Goal: Information Seeking & Learning: Check status

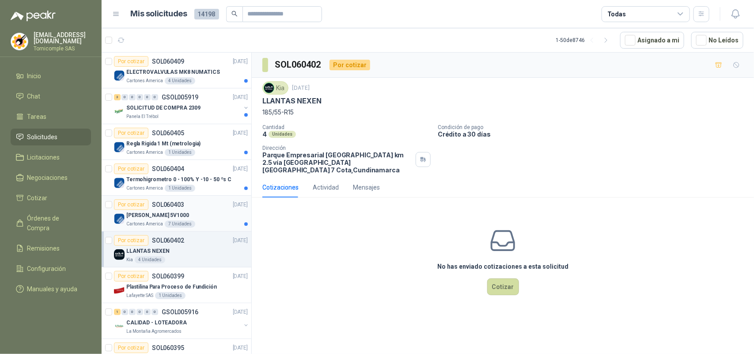
click at [205, 206] on div "Por cotizar SOL060403 [DATE]" at bounding box center [181, 204] width 134 height 11
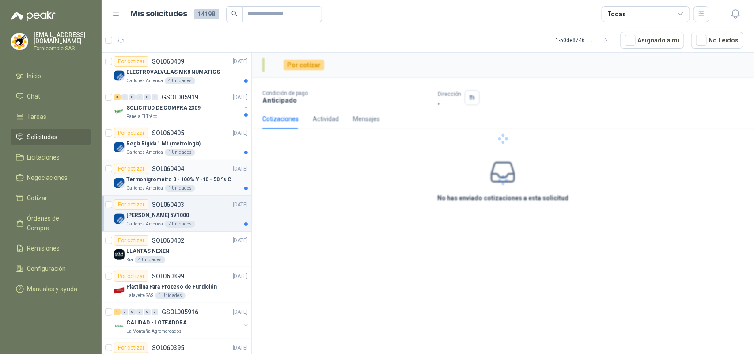
click at [205, 189] on div "Cartones America 1 Unidades" at bounding box center [186, 188] width 121 height 7
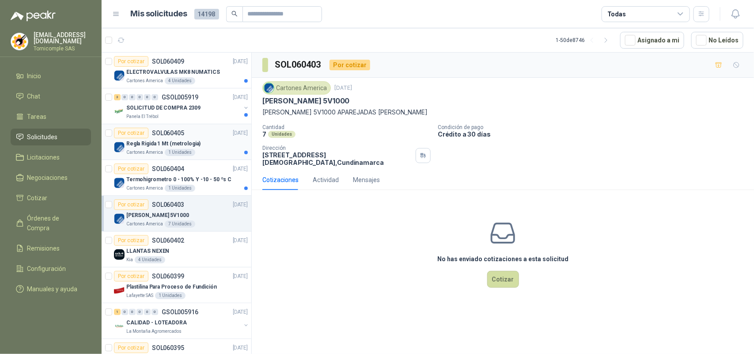
click at [198, 156] on div "Cartones America 1 Unidades" at bounding box center [186, 152] width 121 height 7
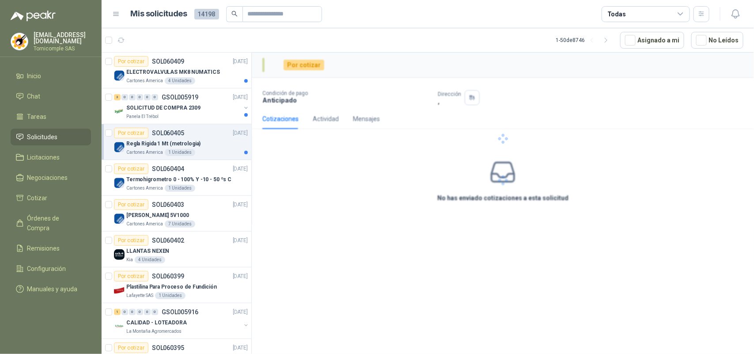
click at [217, 133] on div "Por cotizar SOL060405 [DATE]" at bounding box center [181, 133] width 134 height 11
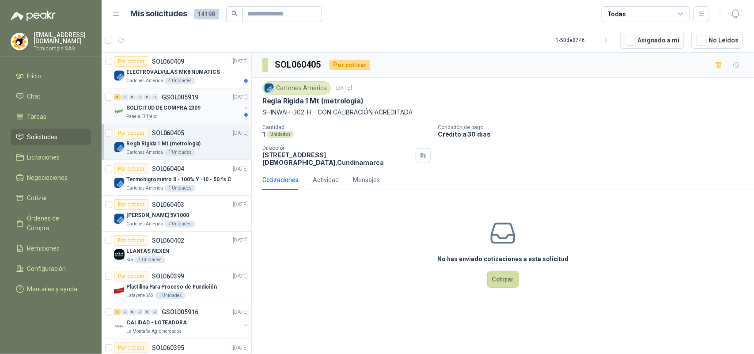
click at [206, 116] on div "Panela El Trébol" at bounding box center [183, 116] width 114 height 7
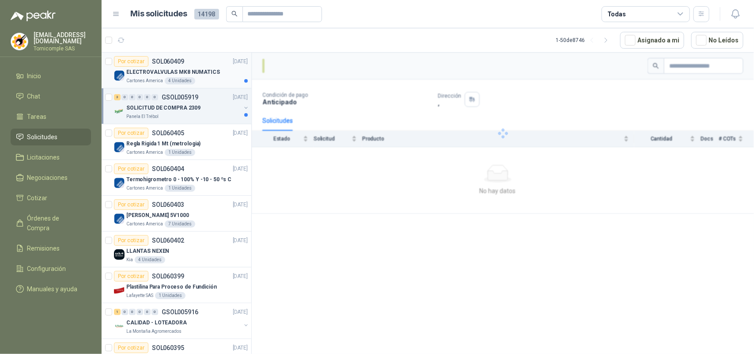
click at [202, 85] on article "Por cotizar SOL060409 [DATE] ELECTROVALVULAS MK8 NUMATICS Cartones America 4 U…" at bounding box center [177, 71] width 150 height 36
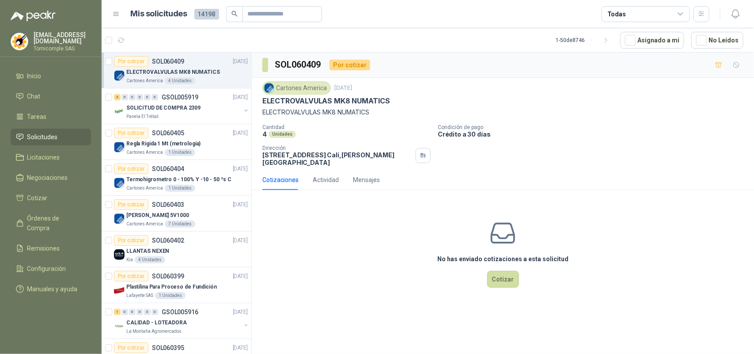
drag, startPoint x: 572, startPoint y: 156, endPoint x: 559, endPoint y: 91, distance: 65.4
click at [572, 155] on div "Cantidad 4 Unidades Condición de pago Crédito a 30 días Dirección [STREET_ADDRE…" at bounding box center [502, 145] width 481 height 42
